Goal: Information Seeking & Learning: Check status

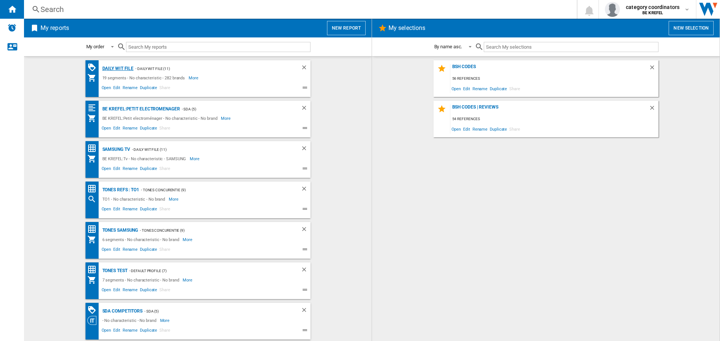
click at [110, 69] on div "Daily WIT file" at bounding box center [116, 68] width 33 height 9
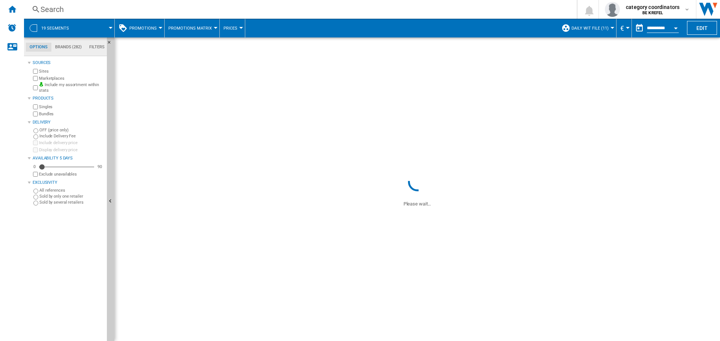
click at [149, 31] on button "Promotions" at bounding box center [144, 28] width 31 height 19
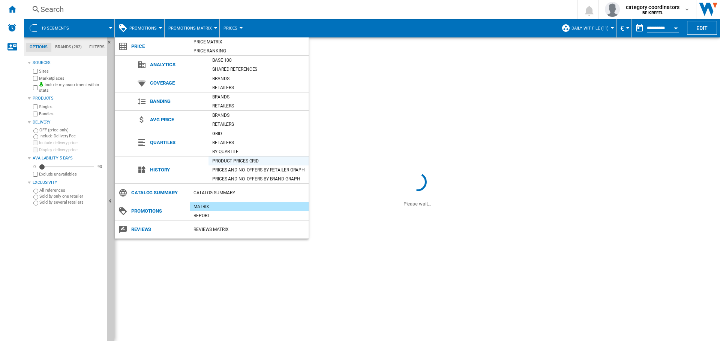
click at [225, 160] on div "Product prices grid" at bounding box center [258, 160] width 100 height 7
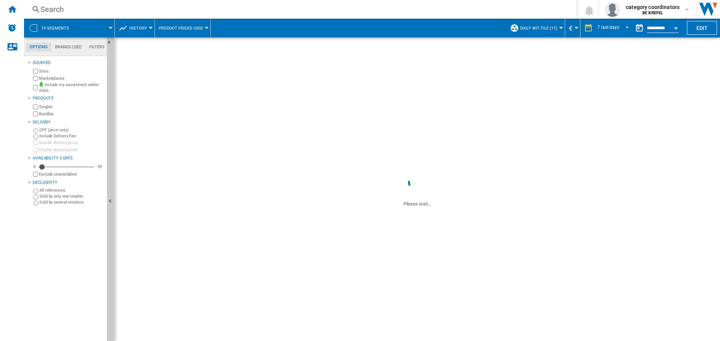
click at [54, 11] on div "Search" at bounding box center [298, 9] width 516 height 10
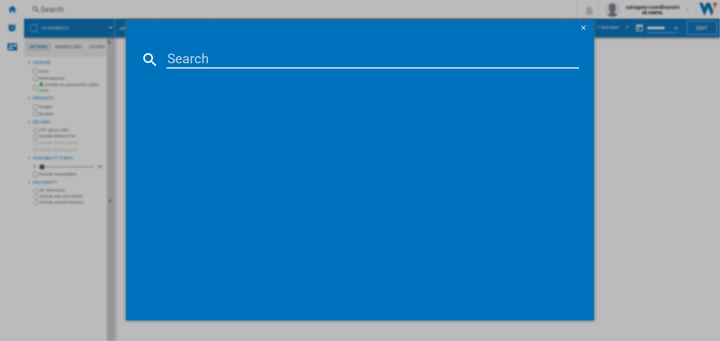
click at [191, 62] on input at bounding box center [372, 60] width 412 height 18
paste input "12006190"
type input "12006190"
click at [208, 105] on div "BOSCH BBIM12300XD INOX" at bounding box center [365, 107] width 405 height 7
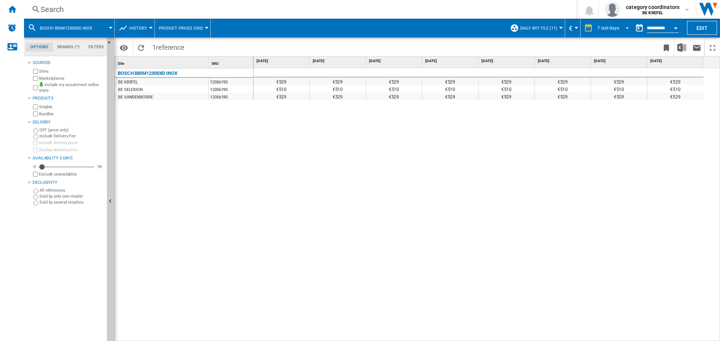
click at [617, 30] on div "7 last days" at bounding box center [608, 27] width 22 height 5
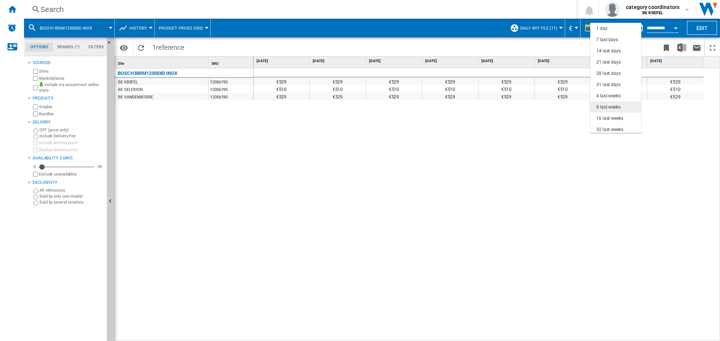
scroll to position [11, 0]
click at [608, 94] on div "8 last weeks" at bounding box center [608, 96] width 24 height 6
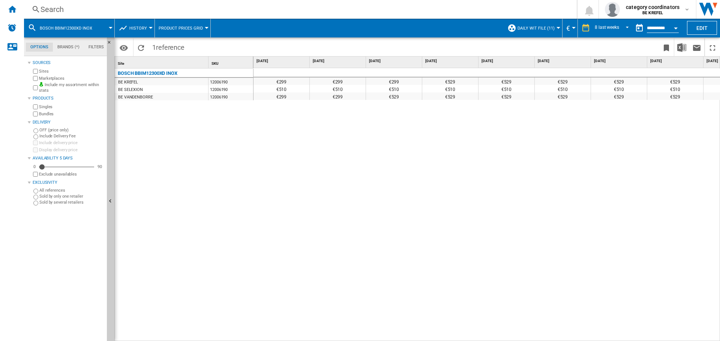
click at [42, 11] on div "Search" at bounding box center [298, 9] width 516 height 10
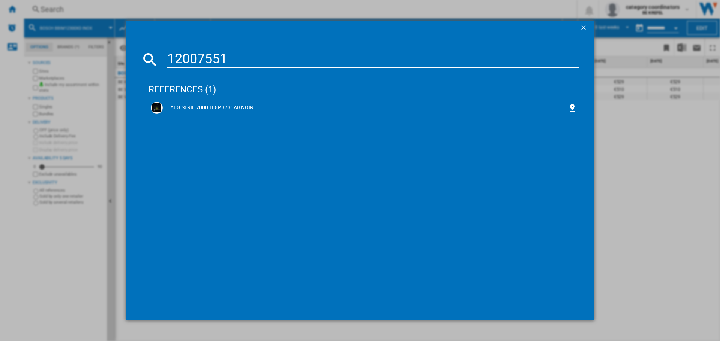
type input "12007551"
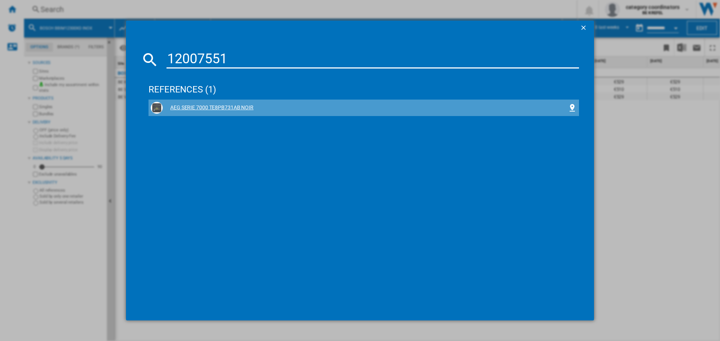
click at [212, 108] on div "AEG SERIE 7000 TE8PB731AB NOIR" at bounding box center [365, 107] width 405 height 7
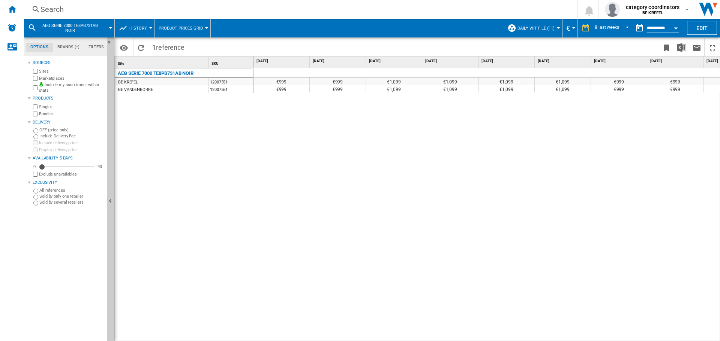
click at [672, 92] on div "€999" at bounding box center [675, 88] width 56 height 7
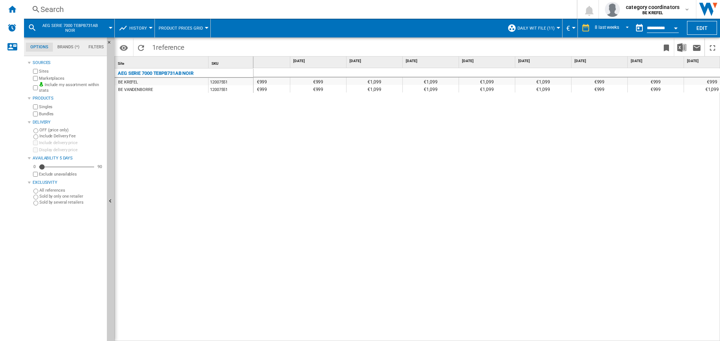
scroll to position [0, 39]
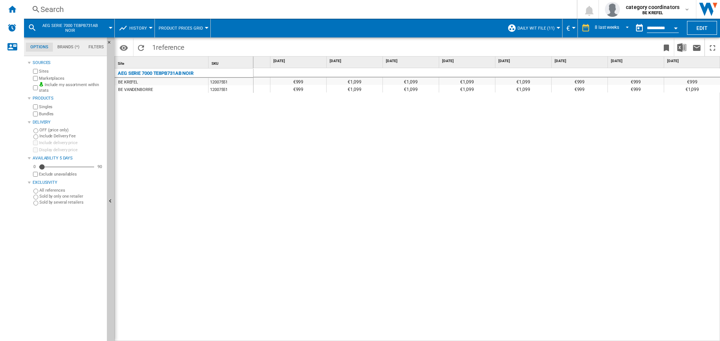
drag, startPoint x: 154, startPoint y: 73, endPoint x: 184, endPoint y: 73, distance: 30.0
click at [184, 73] on div "AEG SERIE 7000 TE8PB731AB NOIR" at bounding box center [156, 73] width 76 height 9
